Goal: Entertainment & Leisure: Browse casually

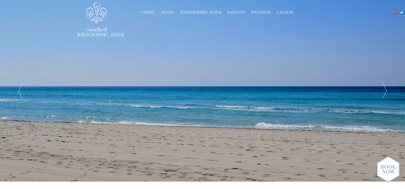
click at [386, 91] on div at bounding box center [385, 90] width 41 height 181
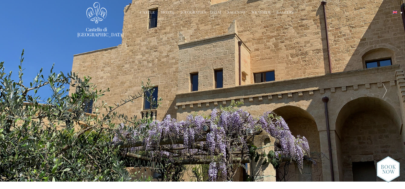
click at [386, 91] on div at bounding box center [385, 90] width 41 height 181
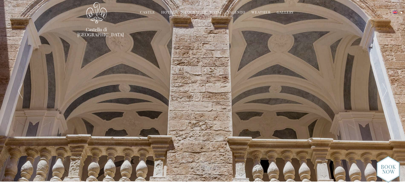
click at [386, 91] on div at bounding box center [385, 90] width 41 height 181
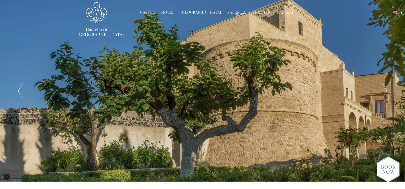
click at [386, 89] on div at bounding box center [385, 90] width 41 height 181
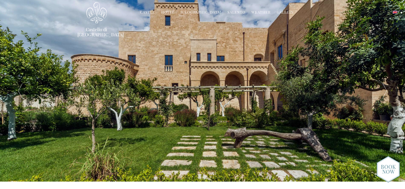
click at [386, 89] on div at bounding box center [385, 90] width 41 height 181
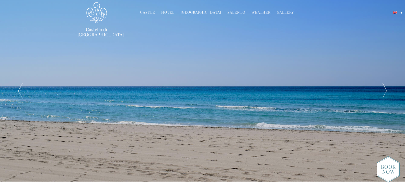
click at [386, 89] on div at bounding box center [385, 90] width 41 height 181
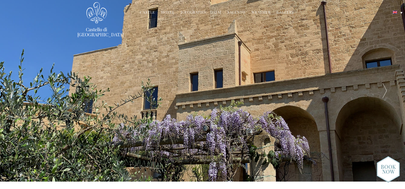
click at [386, 89] on div at bounding box center [385, 90] width 41 height 181
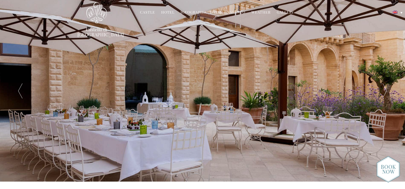
click at [283, 9] on li "Gallery Before & After" at bounding box center [285, 12] width 22 height 11
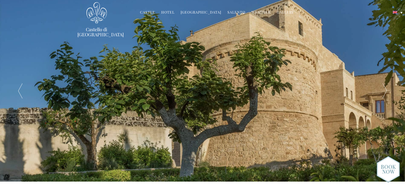
click at [283, 12] on link "Gallery" at bounding box center [285, 13] width 17 height 6
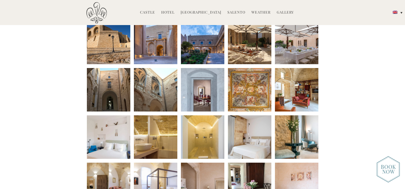
scroll to position [84, 0]
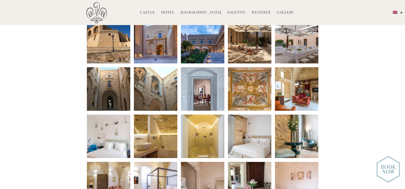
click at [160, 85] on li at bounding box center [155, 88] width 43 height 43
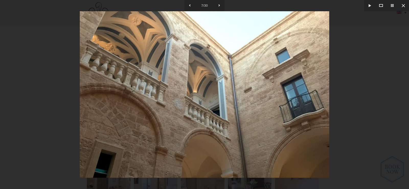
click at [405, 86] on div at bounding box center [204, 94] width 409 height 189
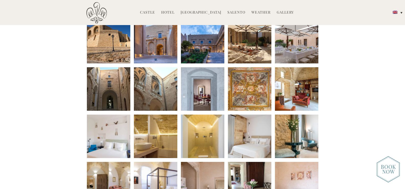
click at [254, 90] on li at bounding box center [249, 88] width 43 height 43
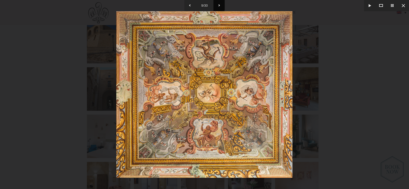
click at [219, 3] on button at bounding box center [218, 5] width 11 height 11
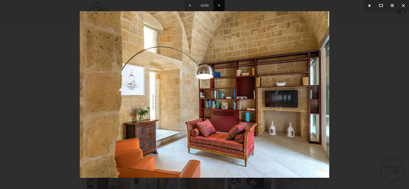
click at [219, 3] on button at bounding box center [218, 5] width 11 height 11
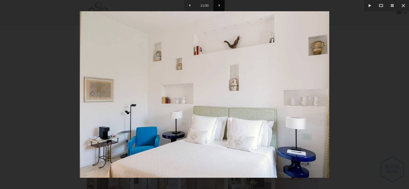
click at [219, 3] on button at bounding box center [218, 5] width 11 height 11
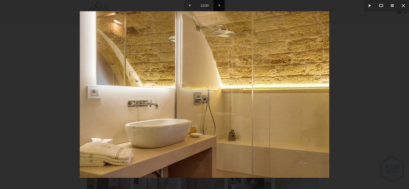
click at [219, 3] on button at bounding box center [218, 5] width 11 height 11
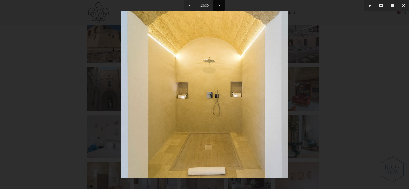
click at [219, 3] on button at bounding box center [218, 5] width 11 height 11
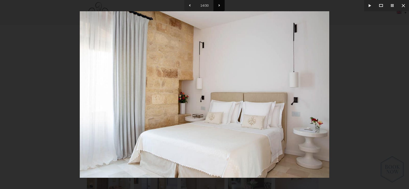
click at [219, 3] on button at bounding box center [218, 5] width 11 height 11
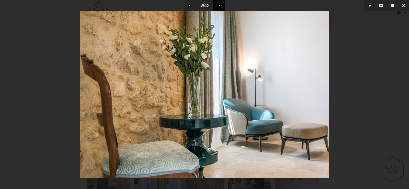
click at [219, 3] on button at bounding box center [218, 5] width 11 height 11
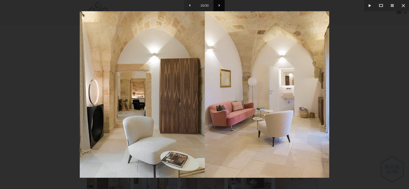
click at [219, 3] on button at bounding box center [218, 5] width 11 height 11
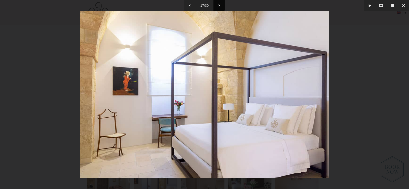
click at [219, 4] on button at bounding box center [218, 5] width 11 height 11
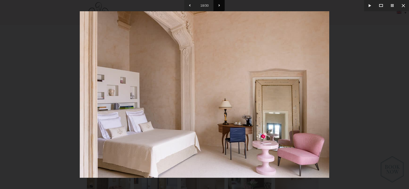
click at [219, 4] on button at bounding box center [218, 5] width 11 height 11
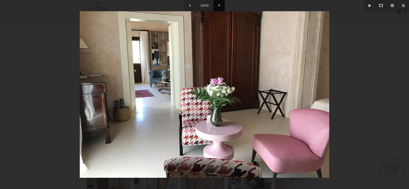
click at [219, 4] on button at bounding box center [218, 5] width 11 height 11
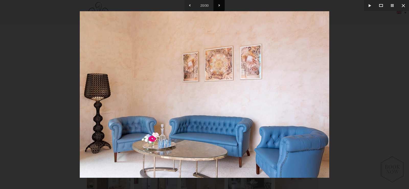
click at [219, 4] on button at bounding box center [218, 5] width 11 height 11
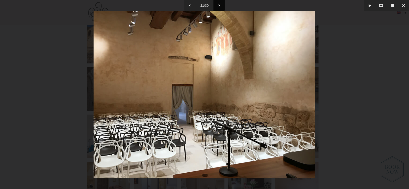
click at [219, 4] on button at bounding box center [218, 5] width 11 height 11
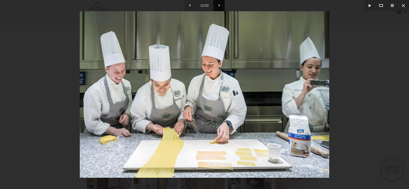
click at [219, 4] on button at bounding box center [218, 5] width 11 height 11
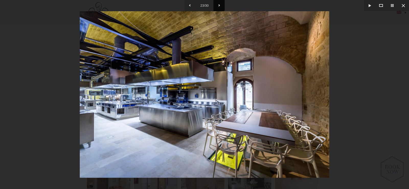
click at [219, 4] on button at bounding box center [218, 5] width 11 height 11
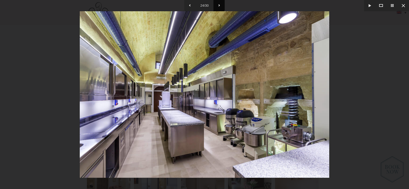
click at [219, 4] on button at bounding box center [218, 5] width 11 height 11
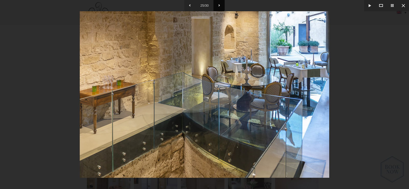
click at [219, 4] on button at bounding box center [218, 5] width 11 height 11
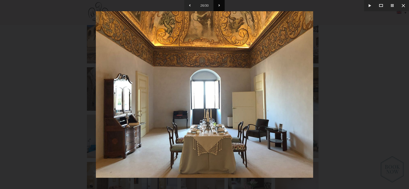
click at [219, 4] on button at bounding box center [218, 5] width 11 height 11
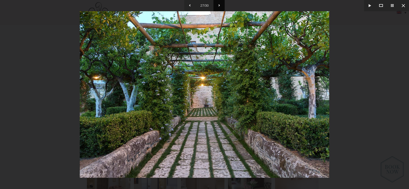
click at [219, 4] on button at bounding box center [218, 5] width 11 height 11
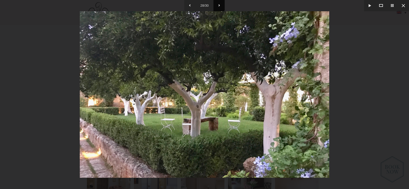
click at [219, 4] on button at bounding box center [218, 5] width 11 height 11
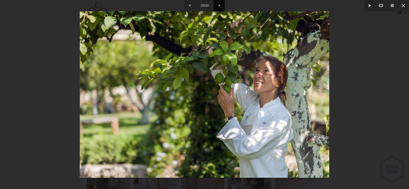
click at [219, 4] on button at bounding box center [218, 5] width 11 height 11
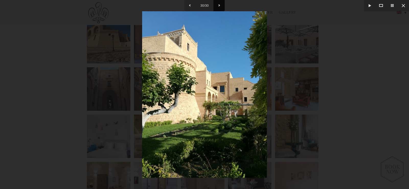
click at [219, 4] on button at bounding box center [218, 5] width 11 height 11
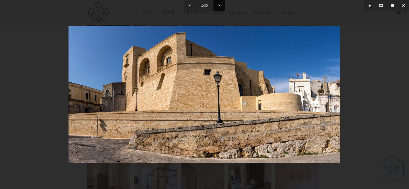
click at [219, 4] on button at bounding box center [218, 5] width 11 height 11
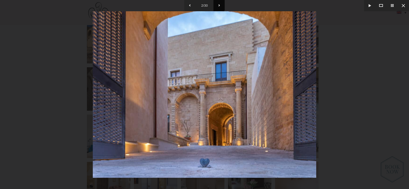
click at [219, 4] on button at bounding box center [218, 5] width 11 height 11
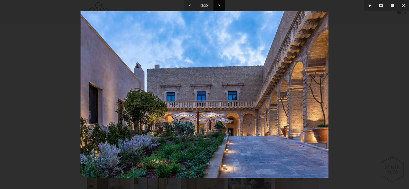
click at [219, 4] on button at bounding box center [218, 5] width 11 height 11
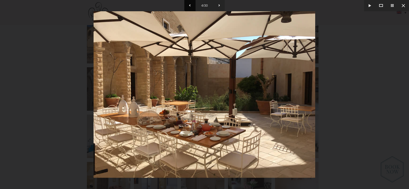
click at [190, 4] on button at bounding box center [189, 5] width 11 height 11
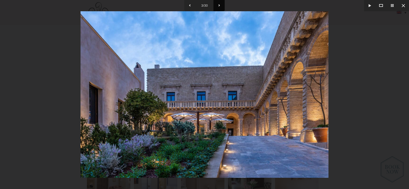
click at [220, 4] on button at bounding box center [218, 5] width 11 height 11
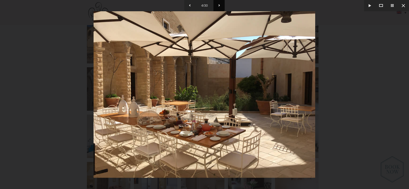
click at [220, 4] on button at bounding box center [218, 5] width 11 height 11
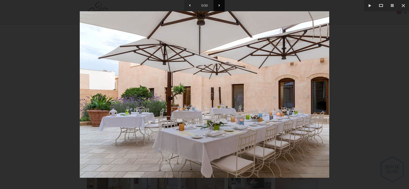
click at [220, 4] on button at bounding box center [218, 5] width 11 height 11
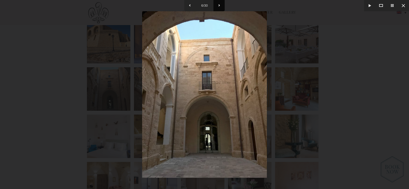
click at [220, 4] on button at bounding box center [218, 5] width 11 height 11
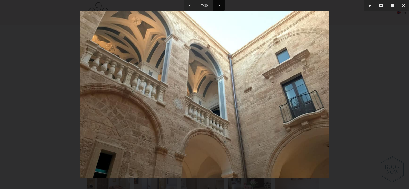
click at [220, 4] on button at bounding box center [218, 5] width 11 height 11
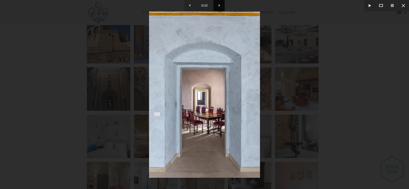
click at [220, 4] on button at bounding box center [218, 5] width 11 height 11
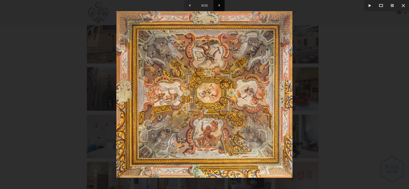
click at [220, 4] on button at bounding box center [218, 5] width 11 height 11
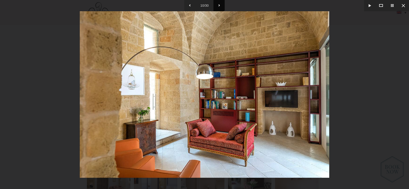
click at [220, 4] on button at bounding box center [218, 5] width 11 height 11
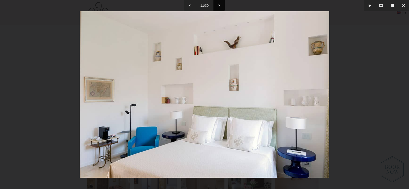
click at [220, 4] on button at bounding box center [218, 5] width 11 height 11
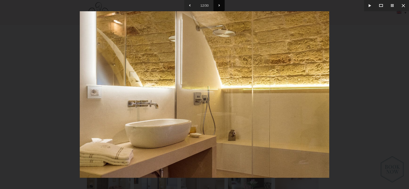
click at [220, 4] on button at bounding box center [218, 5] width 11 height 11
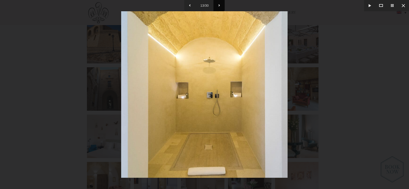
click at [220, 4] on button at bounding box center [218, 5] width 11 height 11
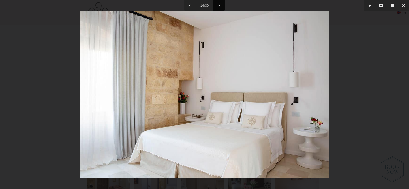
click at [220, 4] on button at bounding box center [218, 5] width 11 height 11
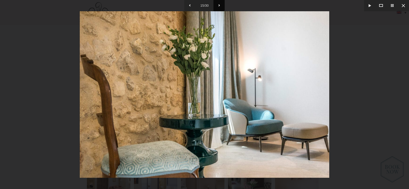
click at [220, 4] on button at bounding box center [218, 5] width 11 height 11
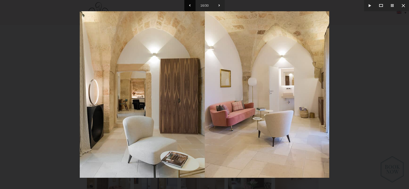
click at [190, 4] on button at bounding box center [189, 5] width 11 height 11
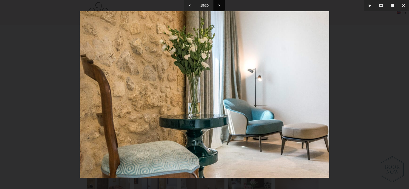
click at [218, 4] on button at bounding box center [218, 5] width 11 height 11
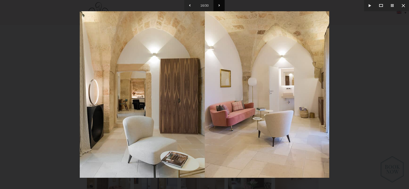
click at [218, 4] on button at bounding box center [218, 5] width 11 height 11
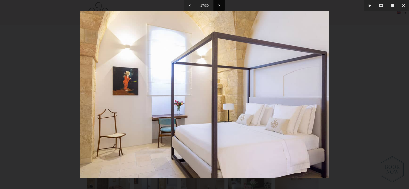
click at [218, 4] on button at bounding box center [218, 5] width 11 height 11
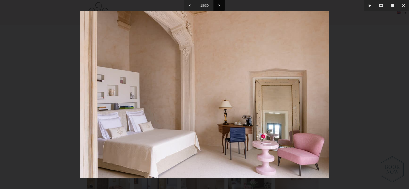
click at [218, 4] on button at bounding box center [218, 5] width 11 height 11
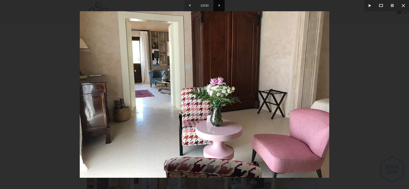
click at [218, 4] on button at bounding box center [218, 5] width 11 height 11
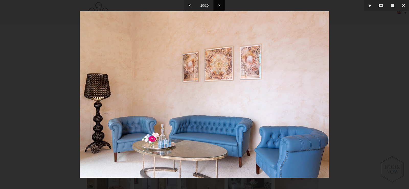
click at [218, 4] on button at bounding box center [218, 5] width 11 height 11
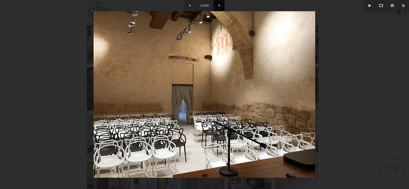
click at [218, 4] on button at bounding box center [218, 5] width 11 height 11
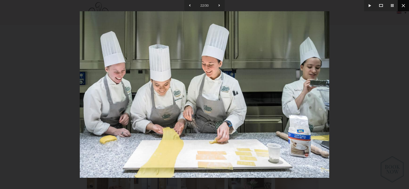
click at [403, 4] on button at bounding box center [403, 5] width 11 height 11
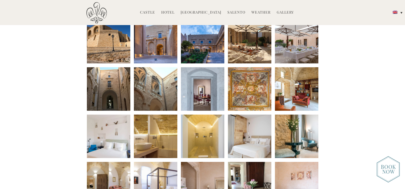
click at [210, 11] on link "[GEOGRAPHIC_DATA]" at bounding box center [201, 13] width 41 height 6
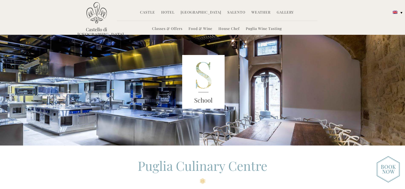
scroll to position [15, 0]
click at [175, 11] on link "Hotel" at bounding box center [167, 13] width 13 height 6
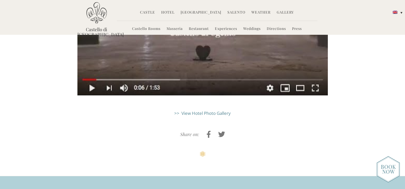
scroll to position [1256, 0]
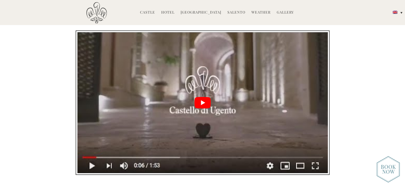
click at [163, 75] on button "play Youtube video" at bounding box center [202, 102] width 250 height 141
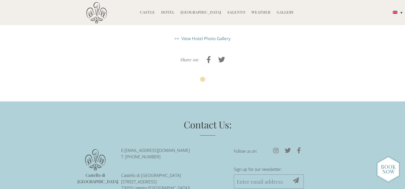
scroll to position [1417, 0]
